Goal: Information Seeking & Learning: Learn about a topic

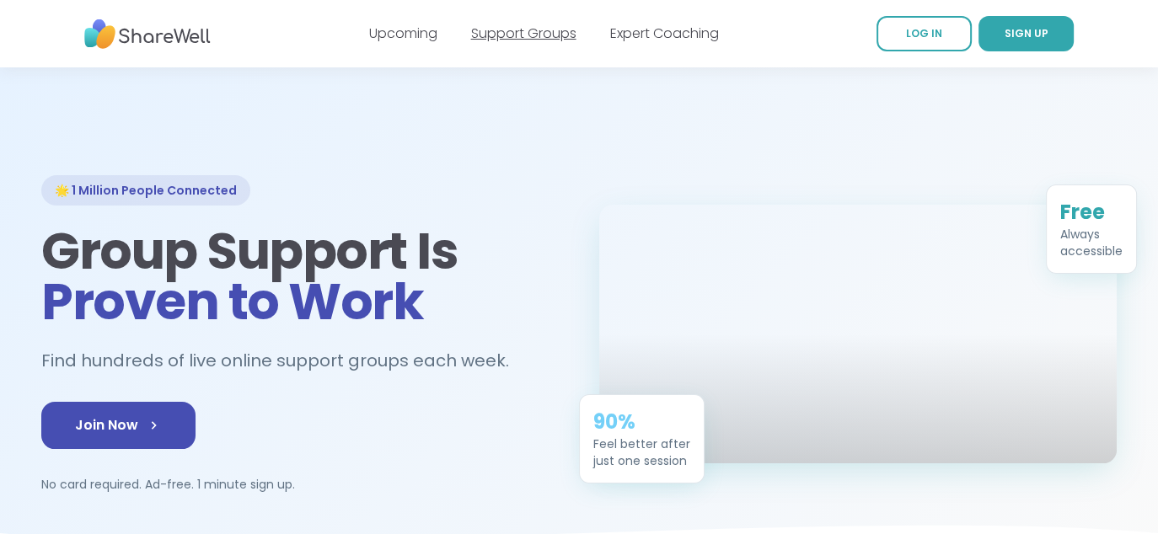
click at [524, 33] on link "Support Groups" at bounding box center [523, 33] width 105 height 19
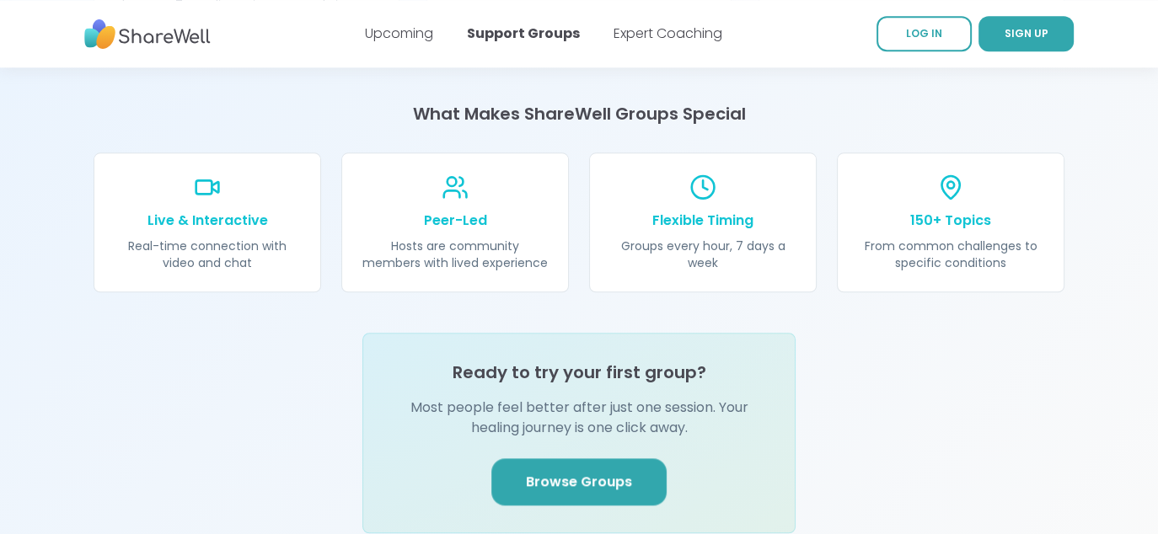
scroll to position [1854, 0]
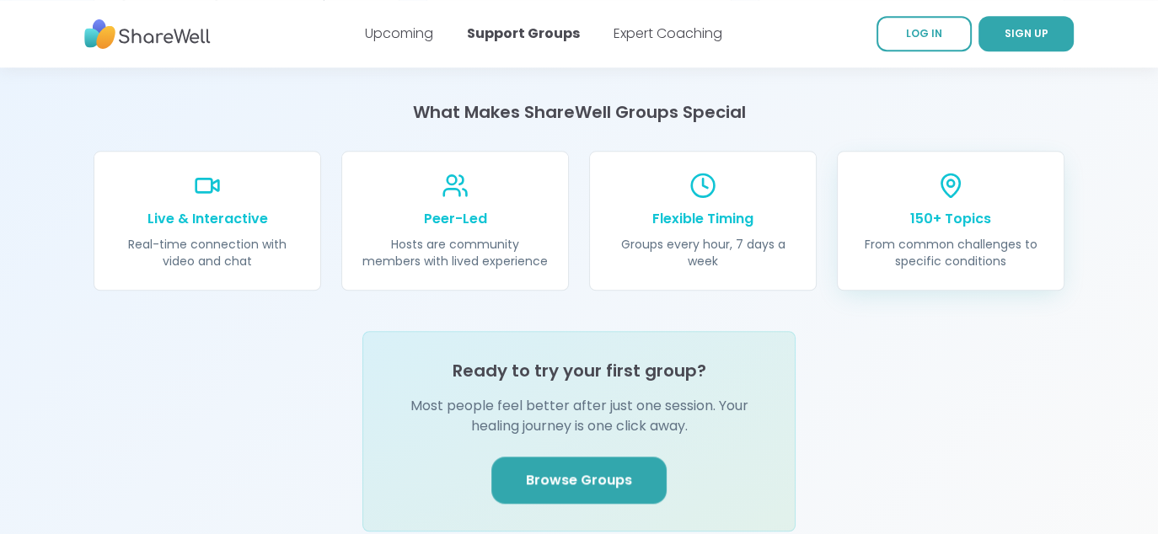
click at [947, 172] on icon at bounding box center [950, 185] width 27 height 27
click at [936, 209] on p "150+ Topics" at bounding box center [950, 219] width 185 height 20
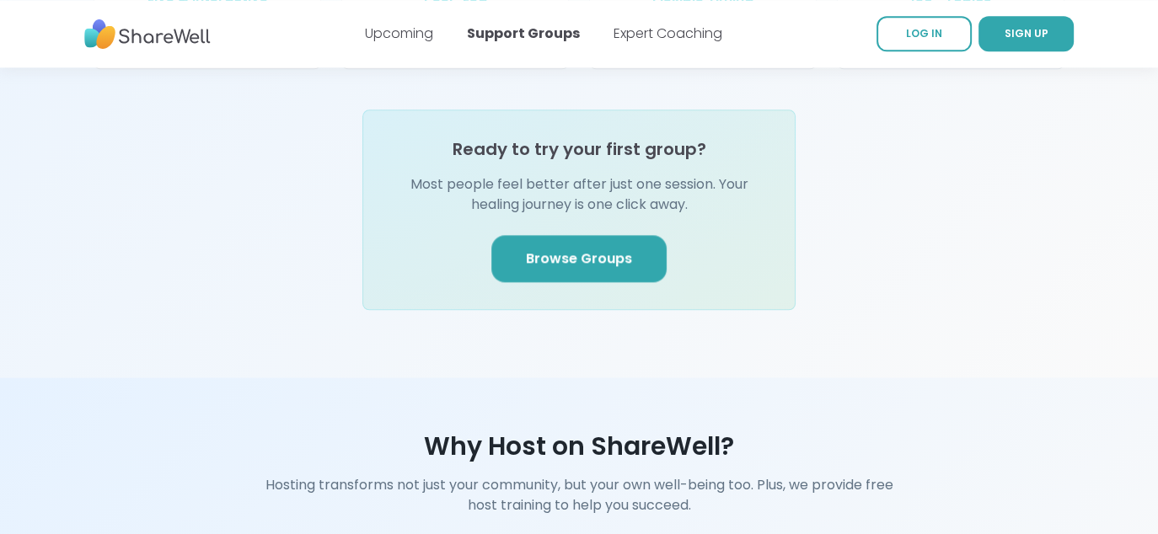
scroll to position [2107, 0]
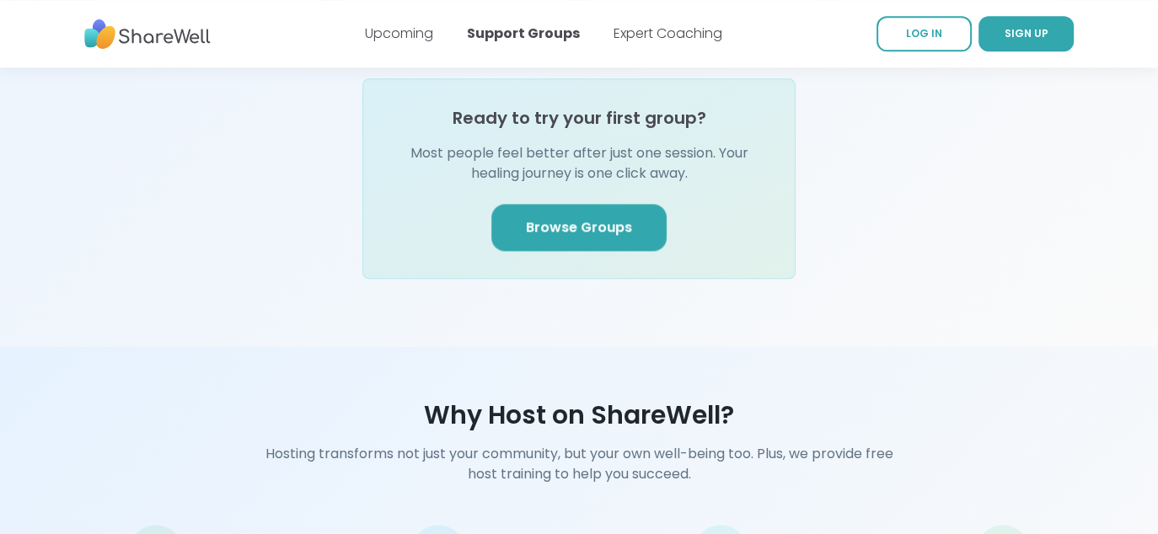
click at [614, 204] on link "Browse Groups" at bounding box center [578, 227] width 175 height 47
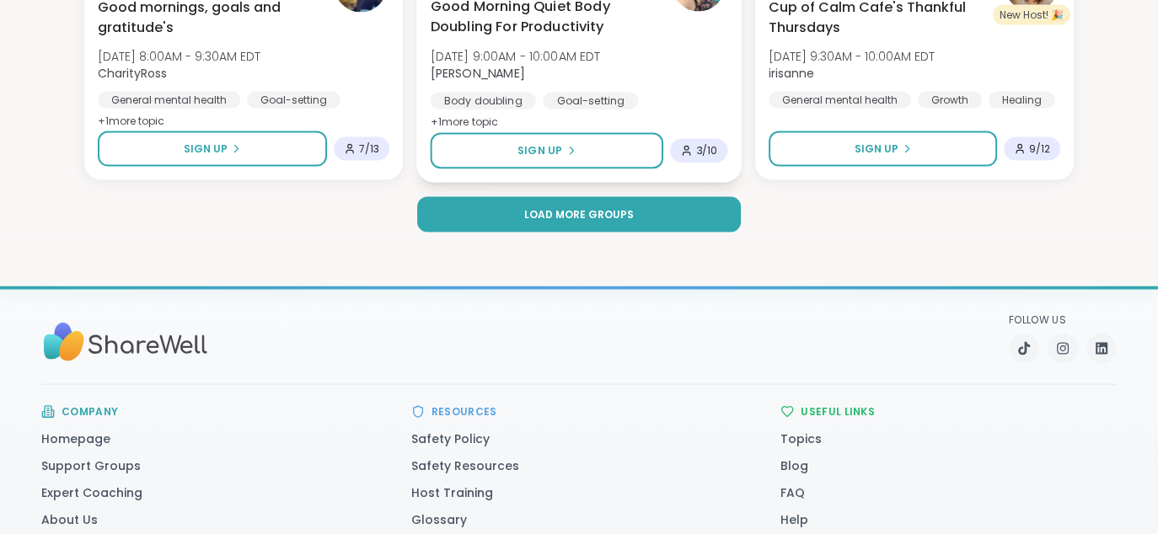
scroll to position [3328, 0]
